Goal: Transaction & Acquisition: Purchase product/service

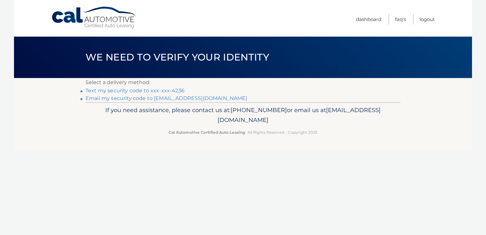
click at [112, 90] on link "Text my security code to xxx-xxx-4236" at bounding box center [135, 91] width 99 height 6
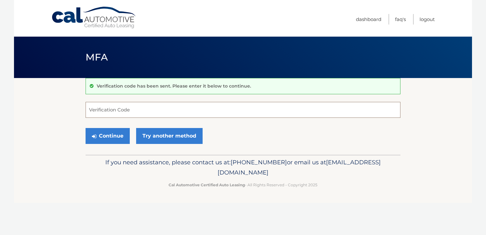
click at [112, 109] on input "Verification Code" at bounding box center [243, 110] width 315 height 16
click at [127, 112] on input "Verification Code" at bounding box center [243, 110] width 315 height 16
type input "154138"
click at [115, 133] on button "Continue" at bounding box center [108, 136] width 44 height 16
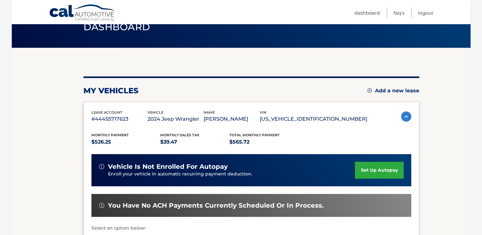
scroll to position [95, 0]
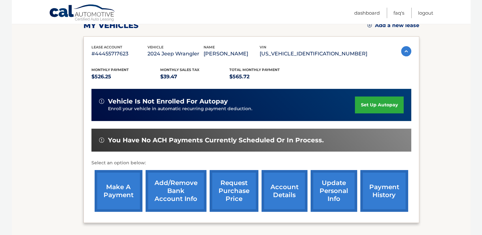
click at [118, 201] on link "make a payment" at bounding box center [119, 191] width 48 height 42
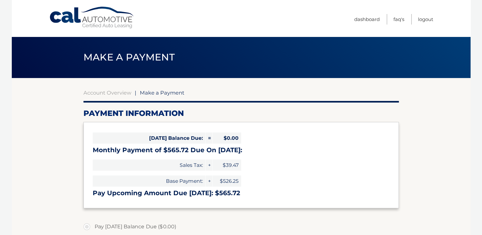
select select "NDJhZDE5Y2ItYzI1NS00NjE3LTg5YzgtZmJlNTE1M2QzNzQx"
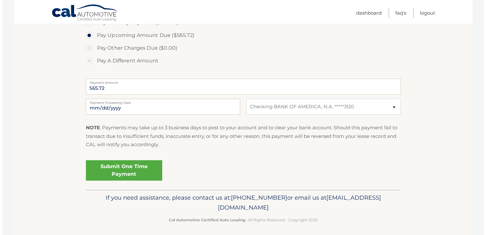
scroll to position [219, 0]
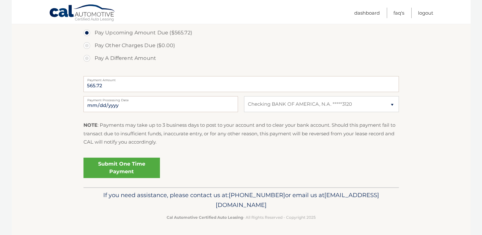
click at [113, 170] on link "Submit One Time Payment" at bounding box center [121, 168] width 76 height 20
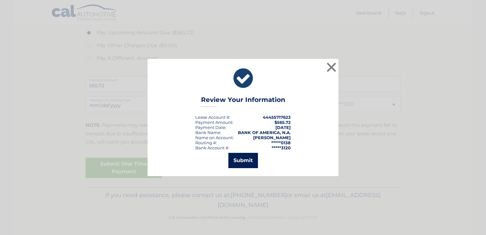
click at [238, 164] on button "Submit" at bounding box center [244, 160] width 30 height 15
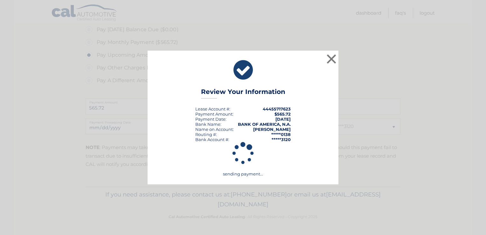
scroll to position [196, 0]
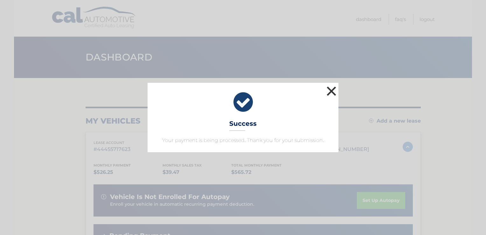
click at [328, 91] on button "×" at bounding box center [331, 91] width 13 height 13
